Goal: Transaction & Acquisition: Purchase product/service

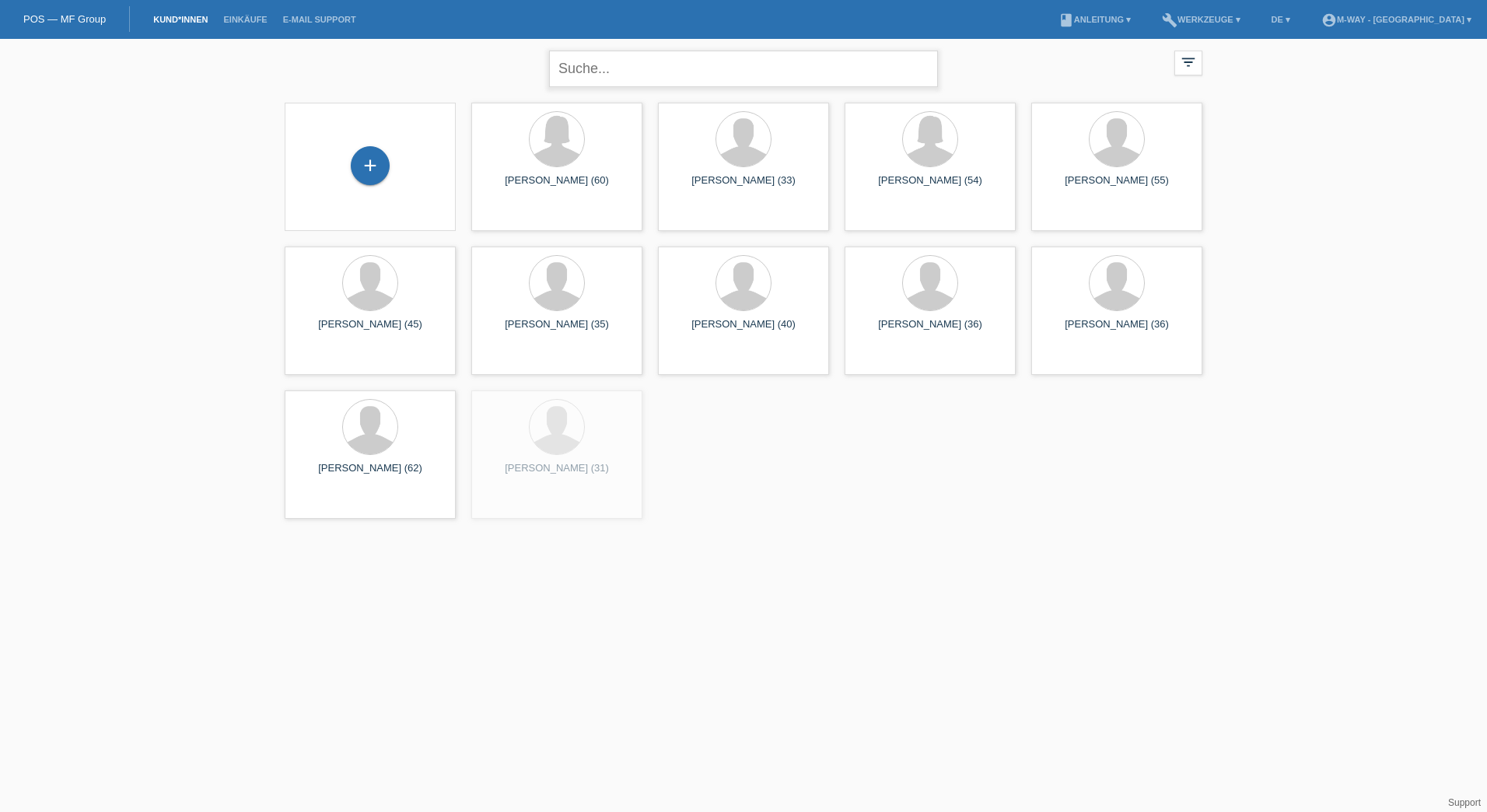
click at [618, 72] on input "text" at bounding box center [744, 69] width 388 height 37
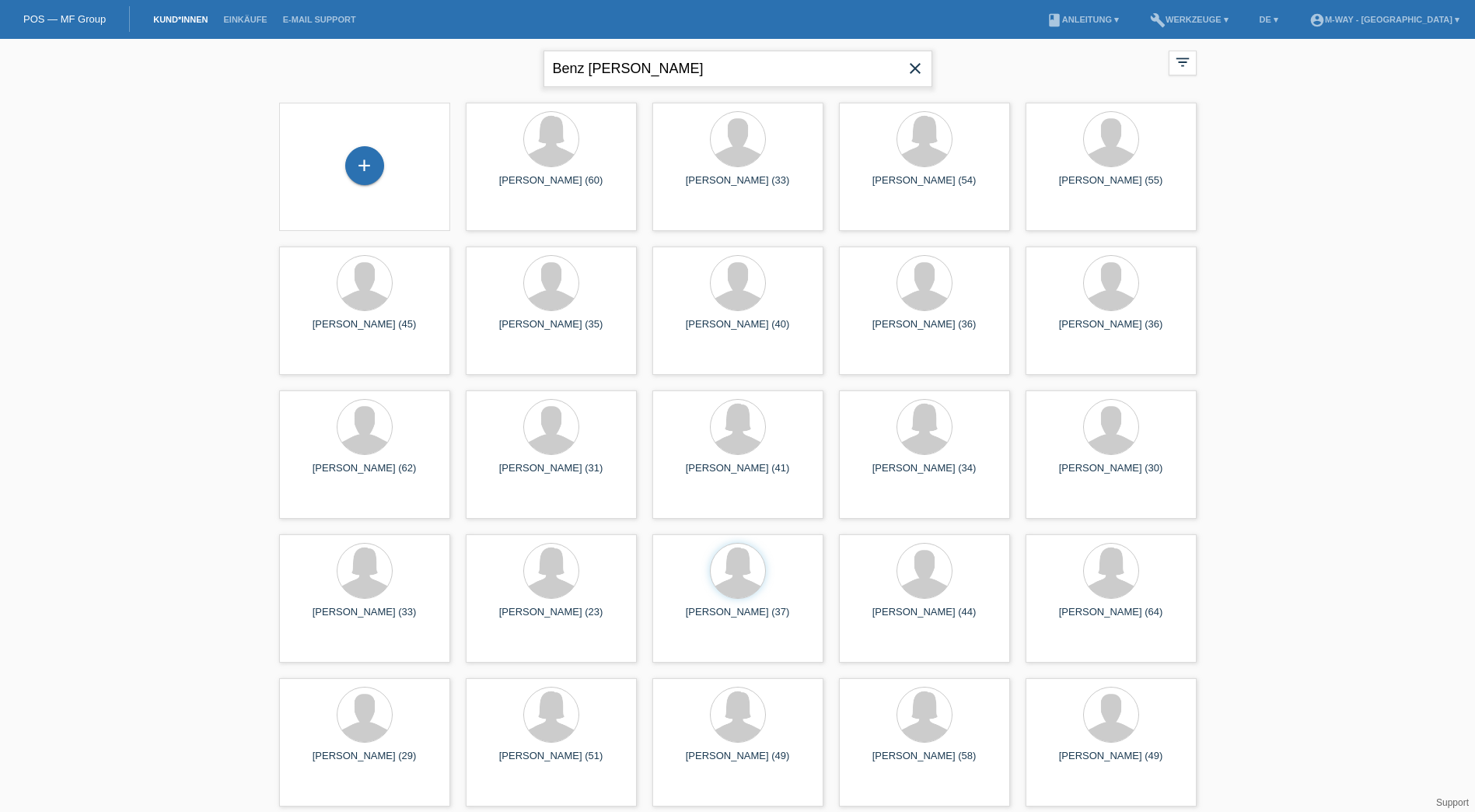
type input "Benz Andrea"
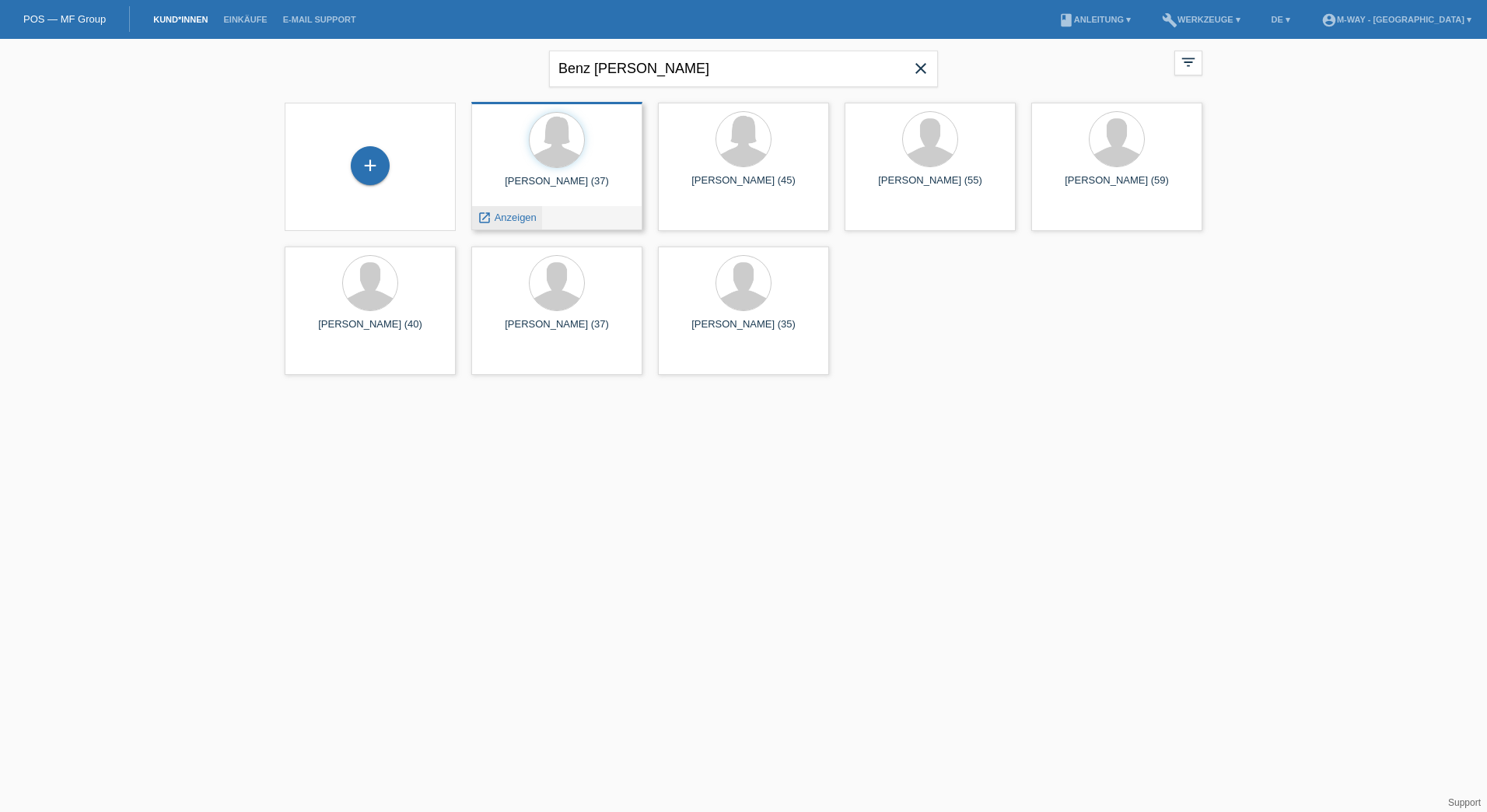
click at [495, 219] on span "Anzeigen" at bounding box center [516, 218] width 42 height 12
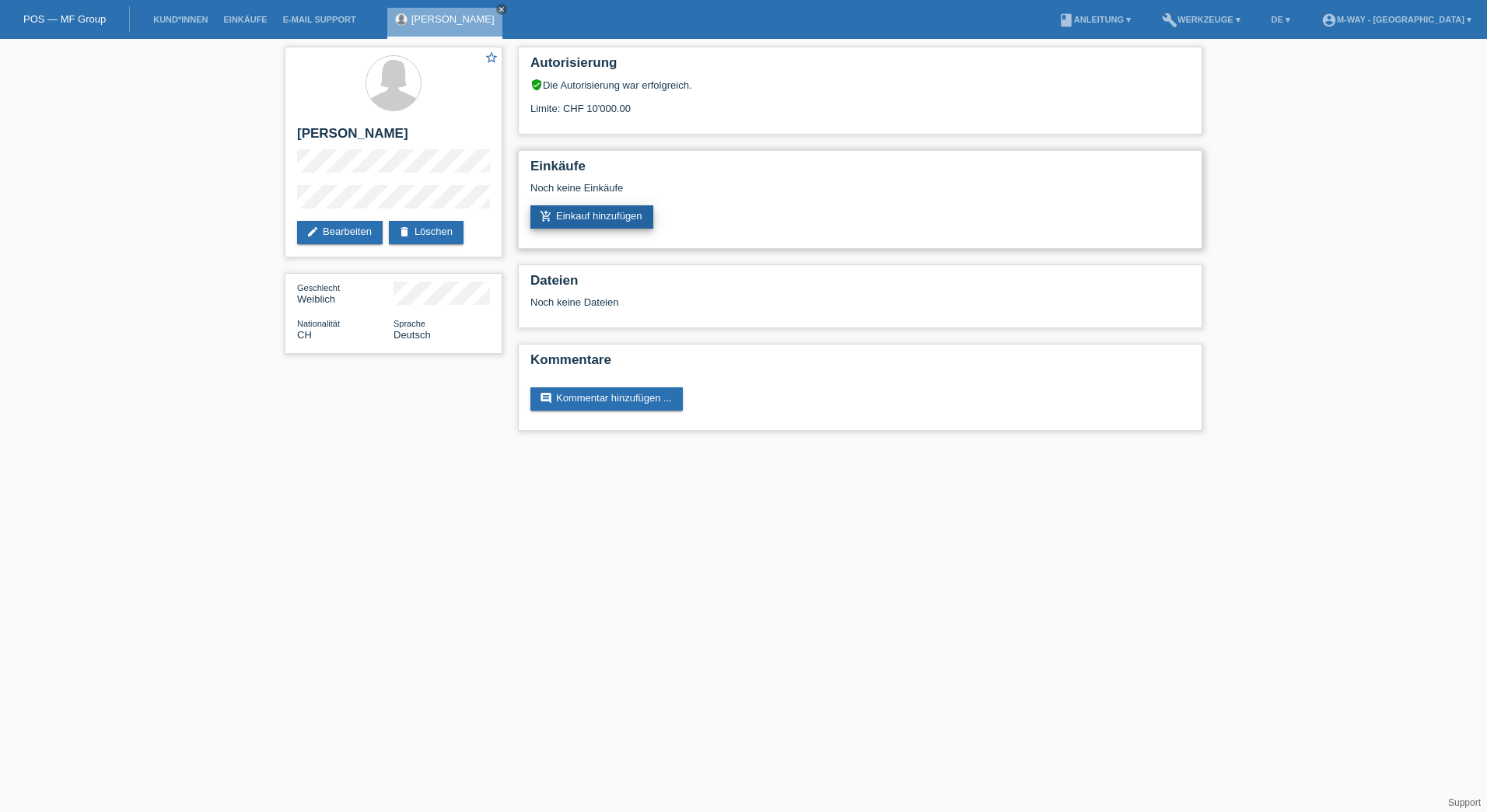
click at [610, 215] on link "add_shopping_cart Einkauf hinzufügen" at bounding box center [591, 217] width 123 height 23
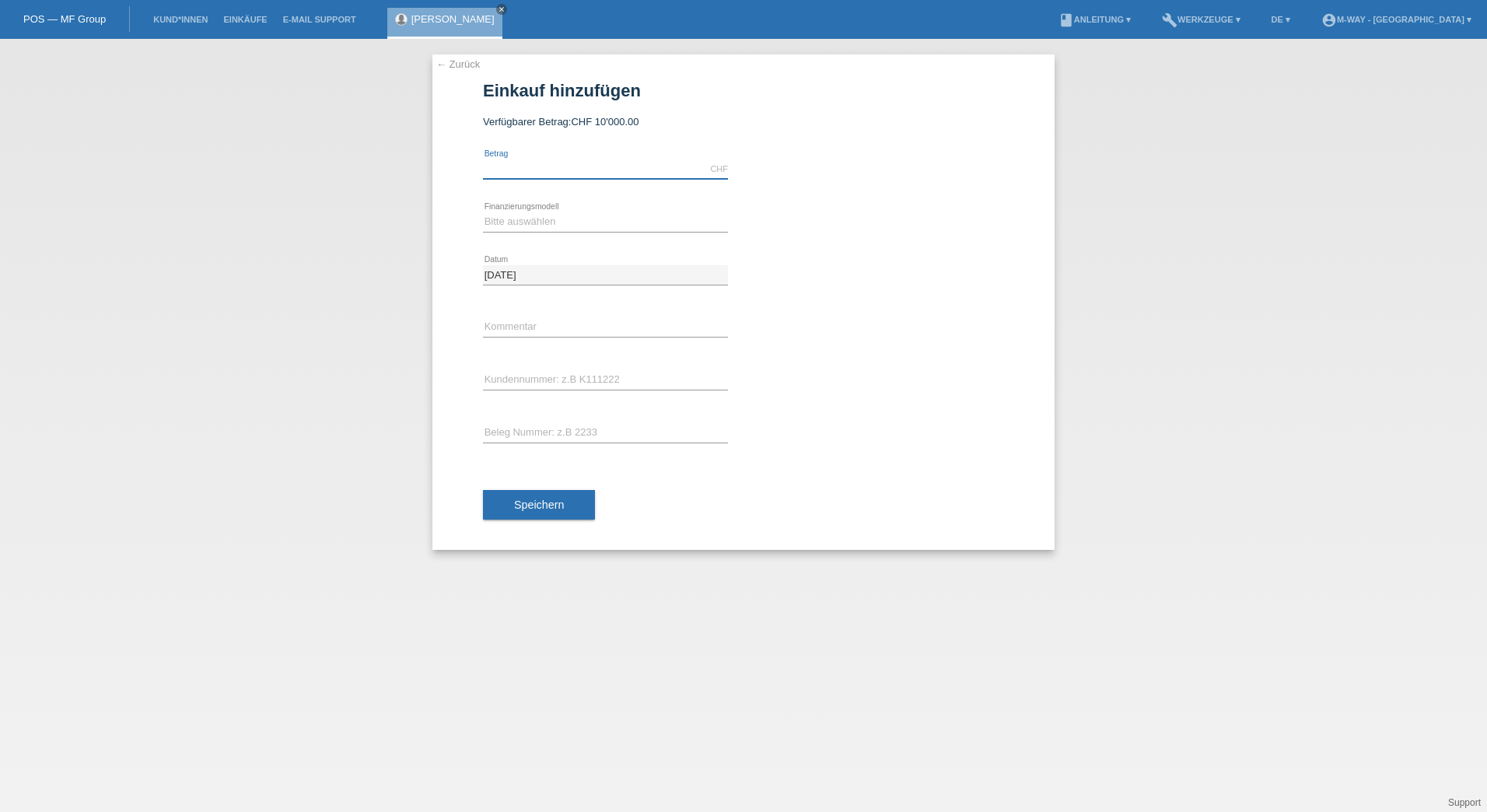
click at [622, 172] on input "text" at bounding box center [605, 168] width 245 height 19
type input "3364.05"
click at [559, 218] on select "Bitte auswählen Fixe Raten Kauf auf Rechnung mit Teilzahlungsoption" at bounding box center [605, 222] width 245 height 18
select select "77"
click at [483, 213] on select "Bitte auswählen Fixe Raten Kauf auf Rechnung mit Teilzahlungsoption" at bounding box center [605, 222] width 245 height 18
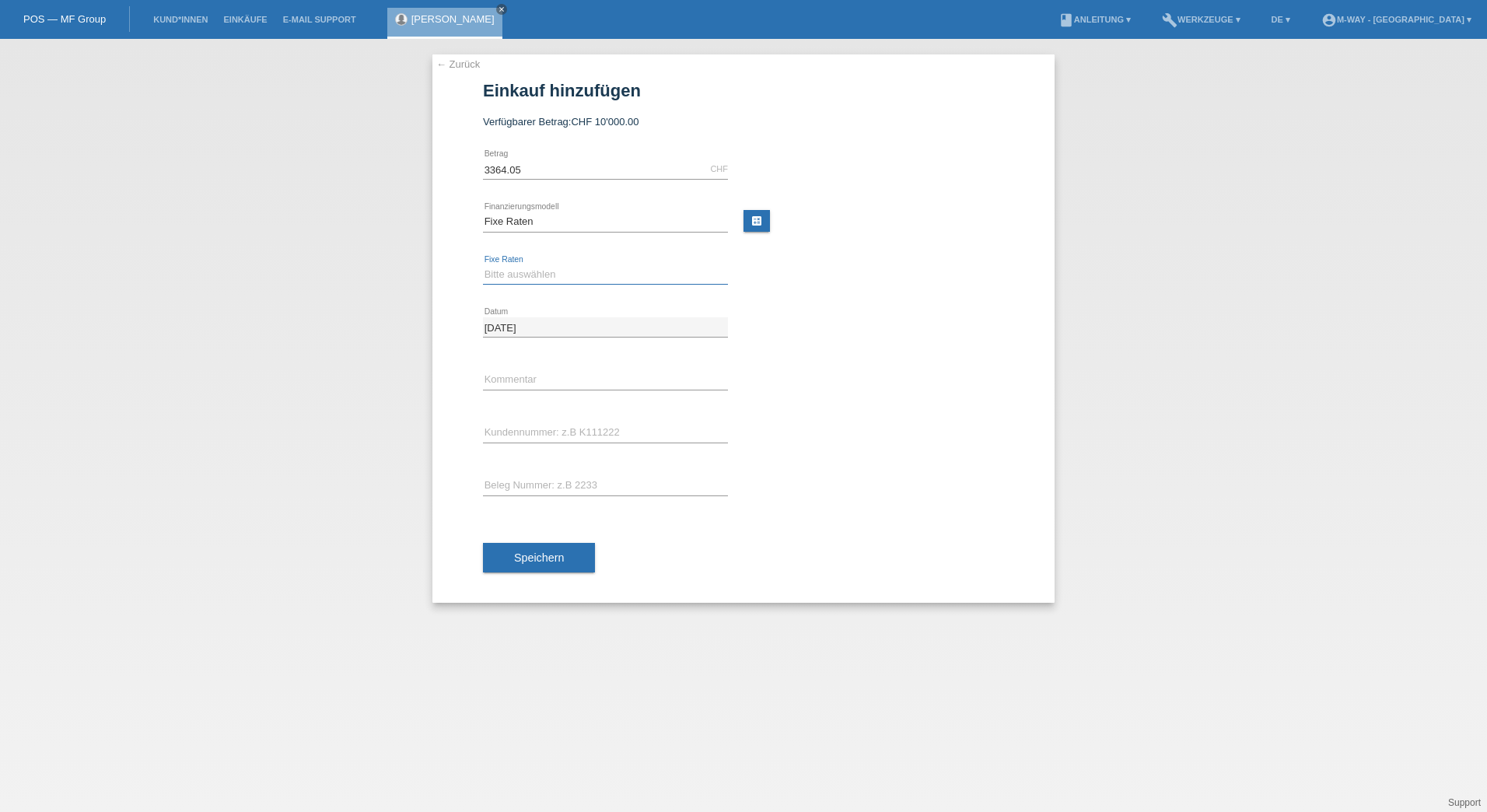
click at [587, 268] on select "Bitte auswählen 4 Raten 5 Raten 6 Raten 7 Raten 8 Raten 9 Raten 10 Raten 11 Rat…" at bounding box center [605, 275] width 245 height 18
select select "202"
click at [483, 265] on select "Bitte auswählen 4 Raten 5 Raten 6 Raten 7 Raten 8 Raten 9 Raten 10 Raten 11 Rat…" at bounding box center [605, 275] width 245 height 18
click at [569, 378] on input "text" at bounding box center [605, 379] width 245 height 19
drag, startPoint x: 501, startPoint y: 434, endPoint x: 509, endPoint y: 434, distance: 8.0
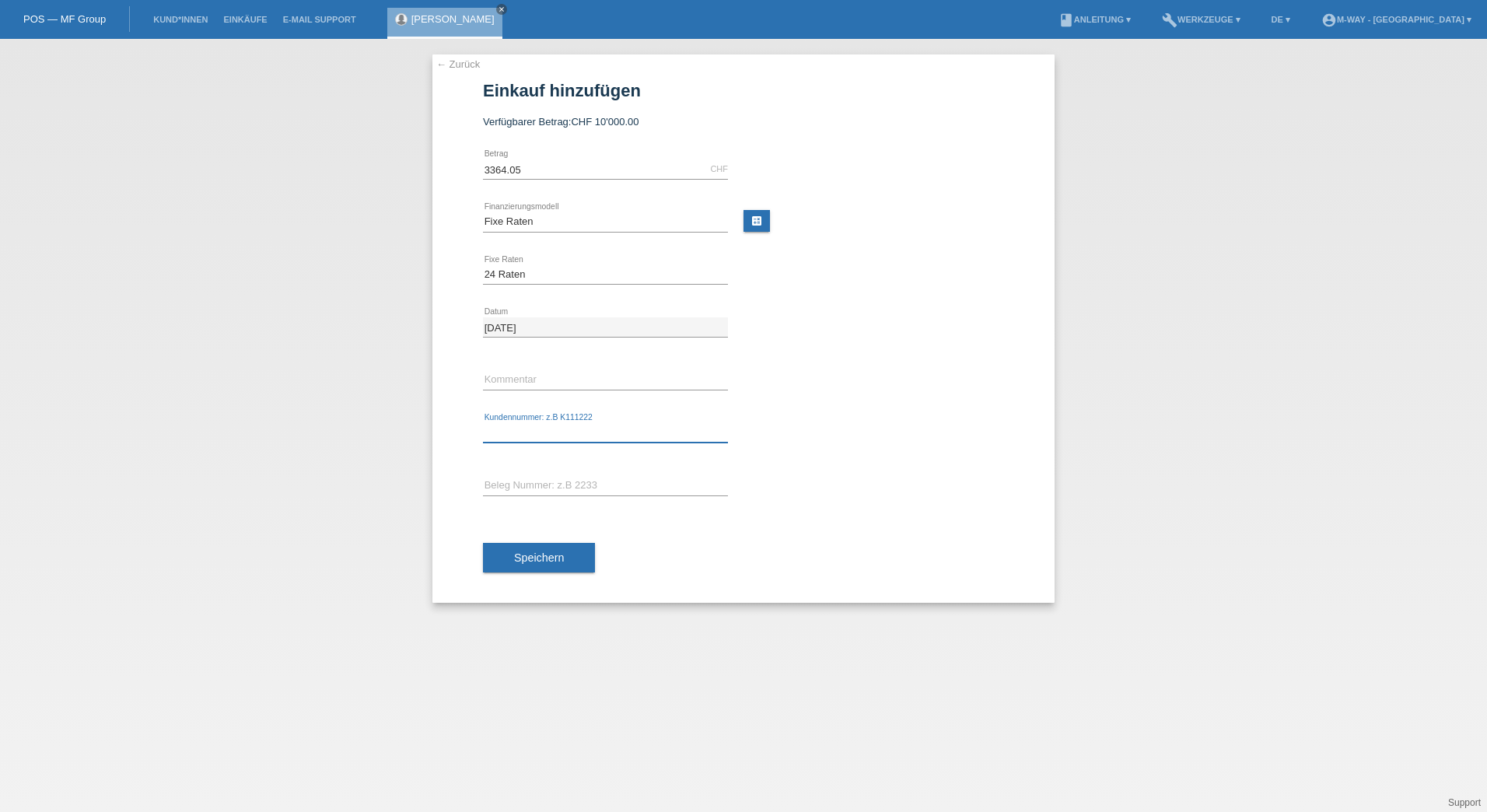
click at [502, 434] on input "text" at bounding box center [605, 432] width 245 height 19
type input "K431365"
click at [690, 472] on div "error Beleg Nummer: z.B 2233" at bounding box center [605, 486] width 245 height 53
click at [670, 483] on input "text" at bounding box center [605, 485] width 245 height 19
type input "11925/43"
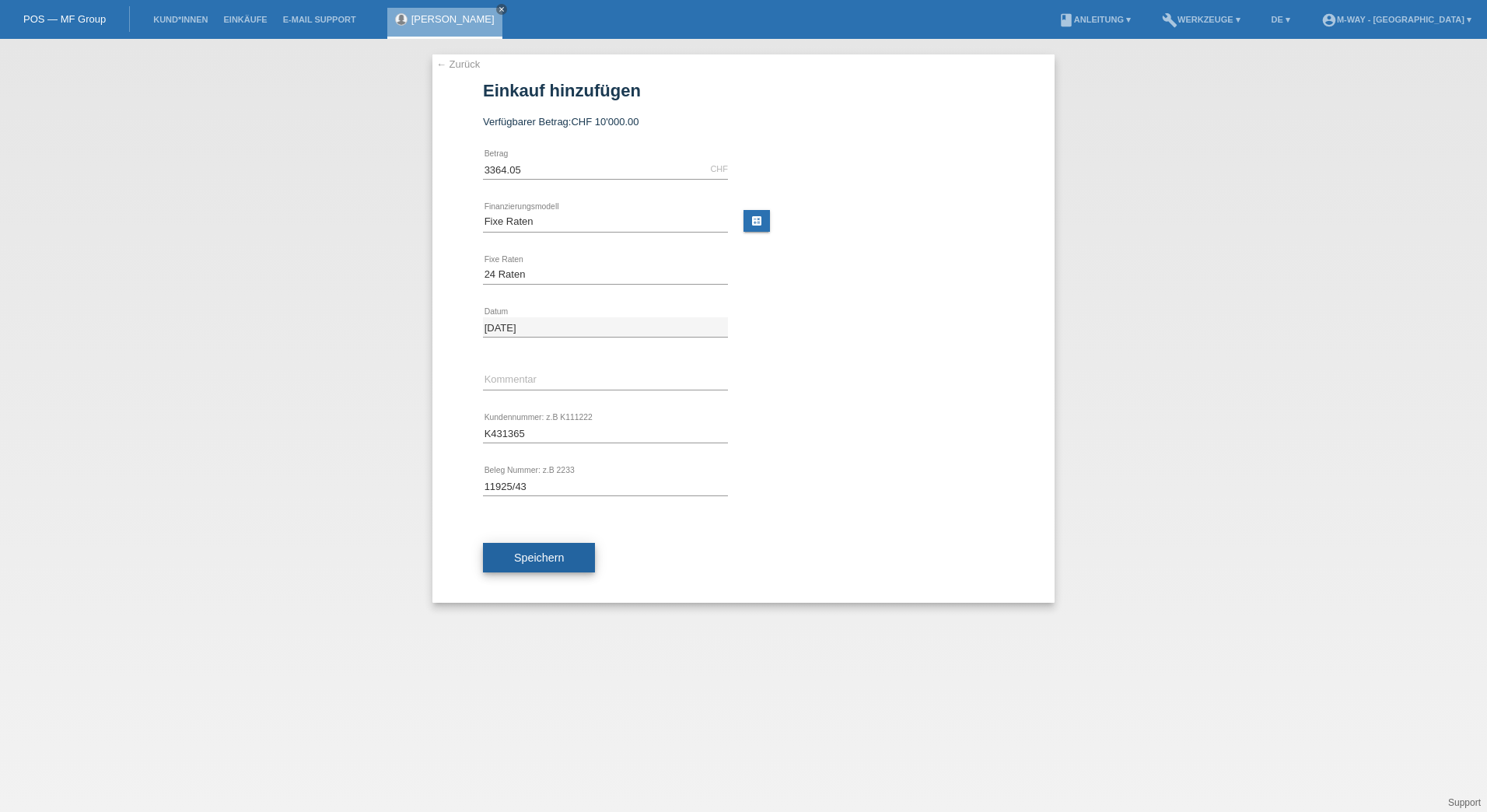
click at [561, 554] on span "Speichern" at bounding box center [538, 558] width 49 height 13
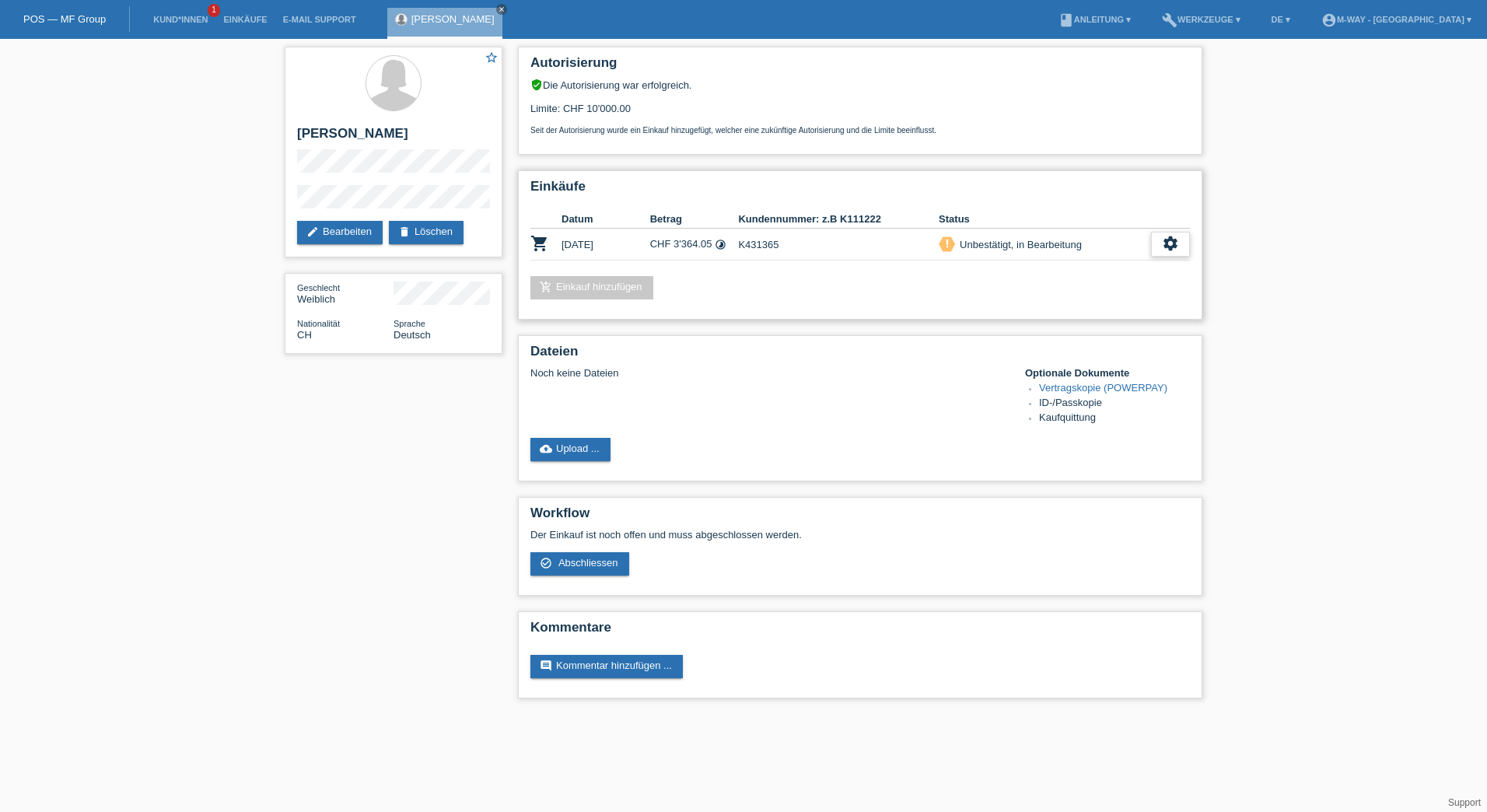
click at [1176, 244] on icon "settings" at bounding box center [1171, 244] width 17 height 17
click at [1115, 295] on icon "get_app" at bounding box center [1114, 291] width 16 height 16
click at [1166, 248] on icon "settings" at bounding box center [1171, 244] width 17 height 17
click at [1110, 340] on span "Vertrag herunterladen" at bounding box center [1063, 338] width 103 height 18
click at [1172, 243] on icon "settings" at bounding box center [1171, 244] width 17 height 17
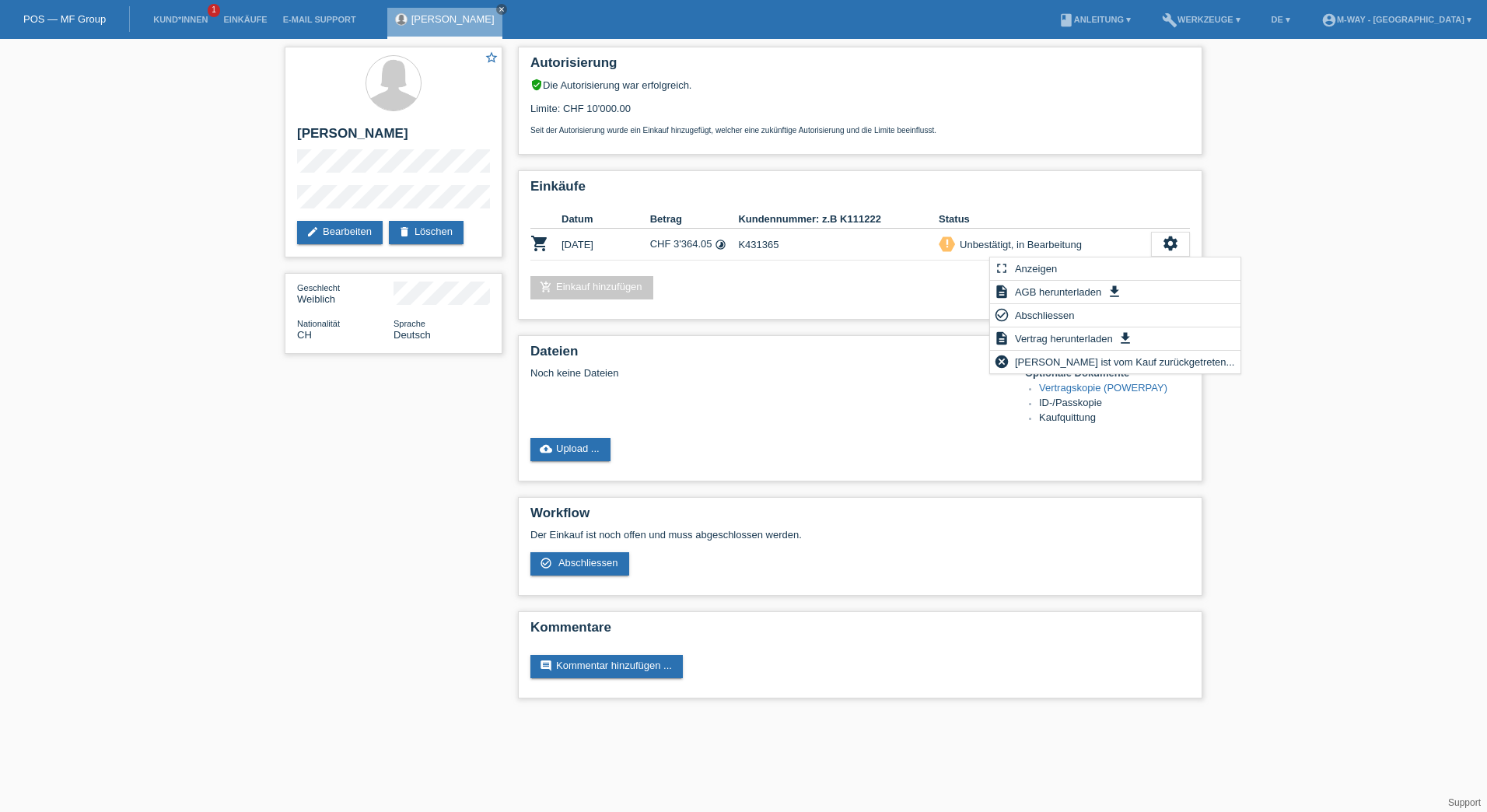
click at [1289, 249] on div "star_border Andrea Benz edit Bearbeiten delete Löschen Geschlecht Weiblich Nati…" at bounding box center [744, 376] width 1487 height 675
click at [1170, 246] on icon "settings" at bounding box center [1171, 244] width 17 height 17
click at [1063, 311] on span "Abschliessen" at bounding box center [1044, 315] width 64 height 18
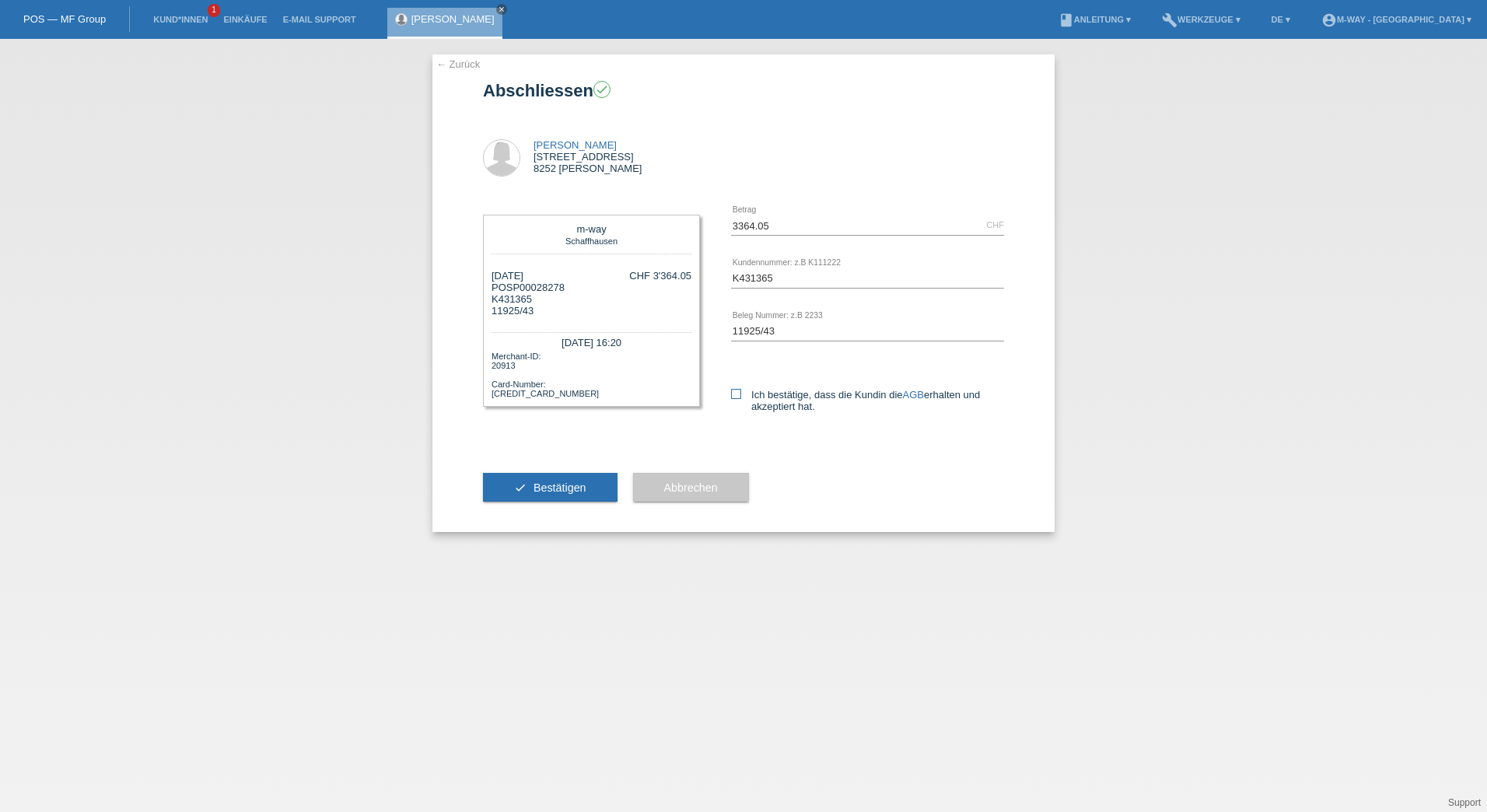
click at [733, 399] on label "Ich bestätige, dass die Kundin die AGB erhalten und akzeptiert hat." at bounding box center [867, 400] width 273 height 23
click at [733, 398] on input "Ich bestätige, dass die Kundin die AGB erhalten und akzeptiert hat." at bounding box center [736, 393] width 10 height 10
checkbox input "true"
click at [568, 479] on button "check Bestätigen" at bounding box center [550, 487] width 135 height 29
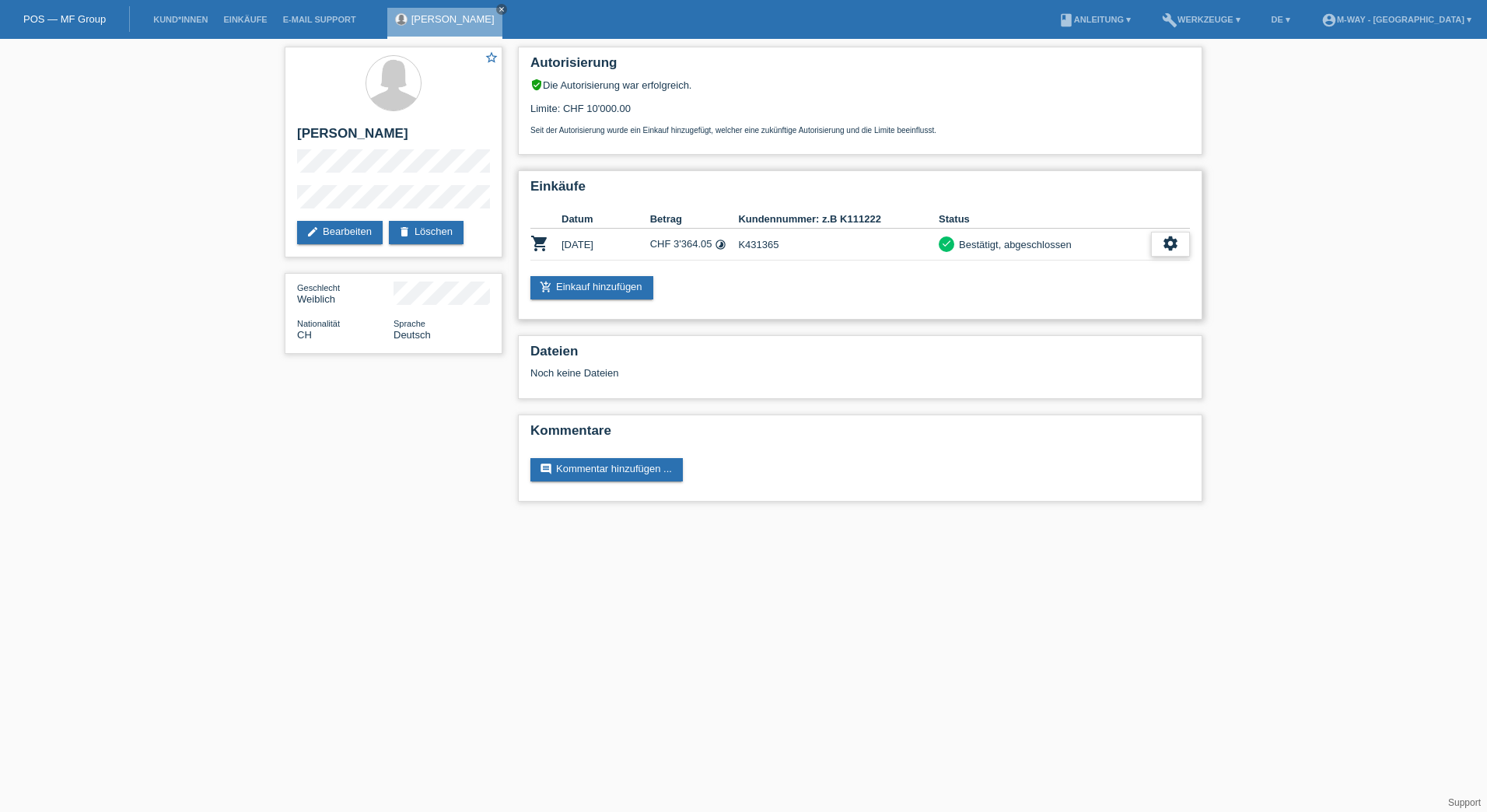
click at [1172, 238] on icon "settings" at bounding box center [1171, 244] width 17 height 17
click at [1176, 337] on icon "get_app" at bounding box center [1177, 338] width 16 height 16
